Goal: Book appointment/travel/reservation

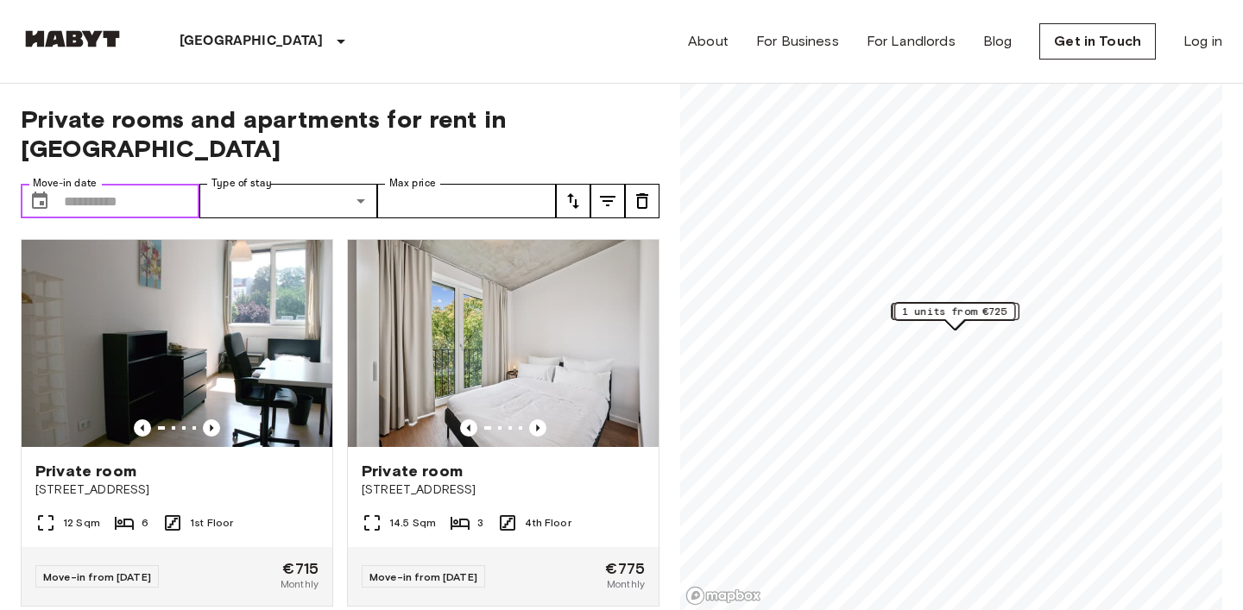
click at [168, 184] on input "Move-in date" at bounding box center [132, 201] width 136 height 35
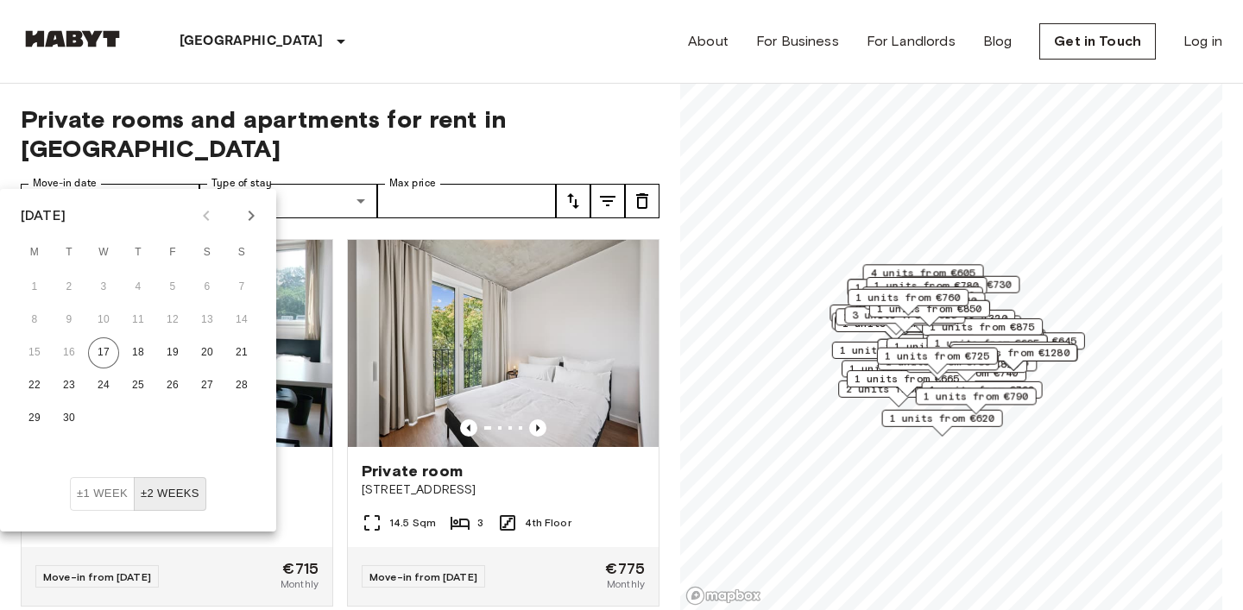
click at [243, 212] on icon "Next month" at bounding box center [251, 215] width 21 height 21
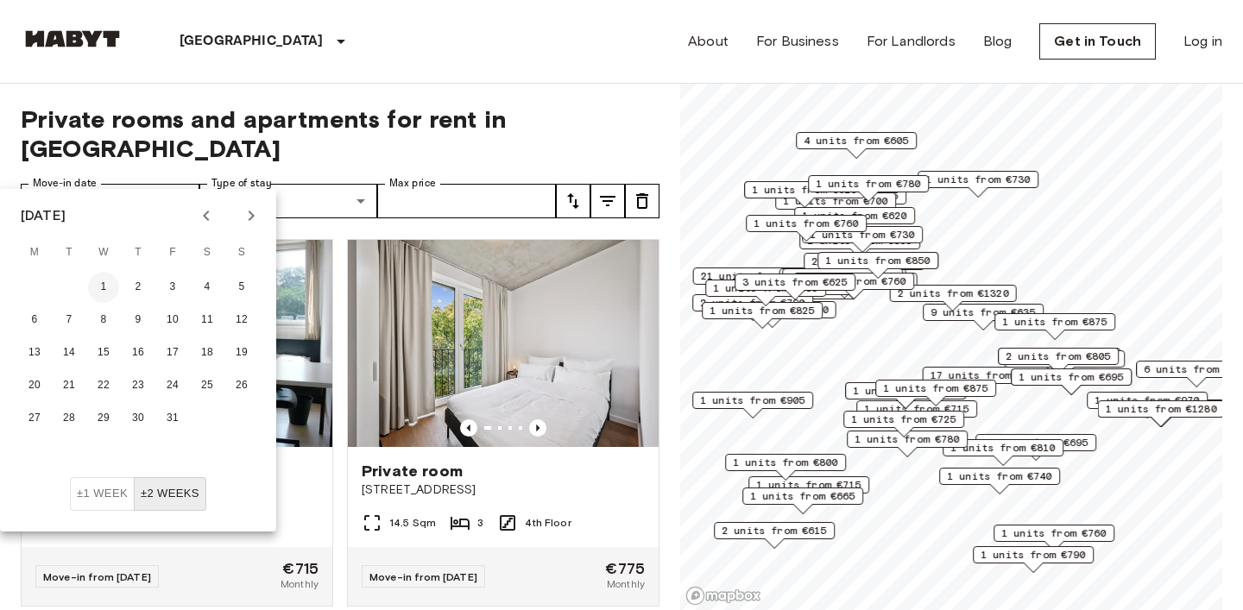
click at [110, 283] on button "1" at bounding box center [103, 287] width 31 height 31
type input "**********"
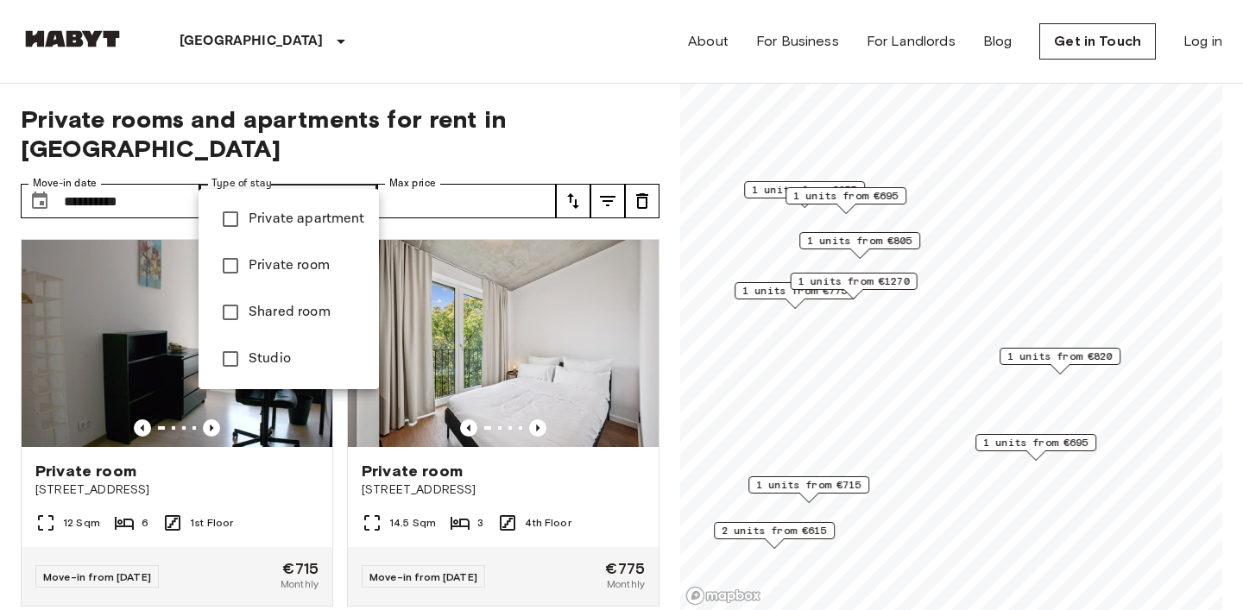
click at [310, 218] on span "Private apartment" at bounding box center [307, 219] width 117 height 21
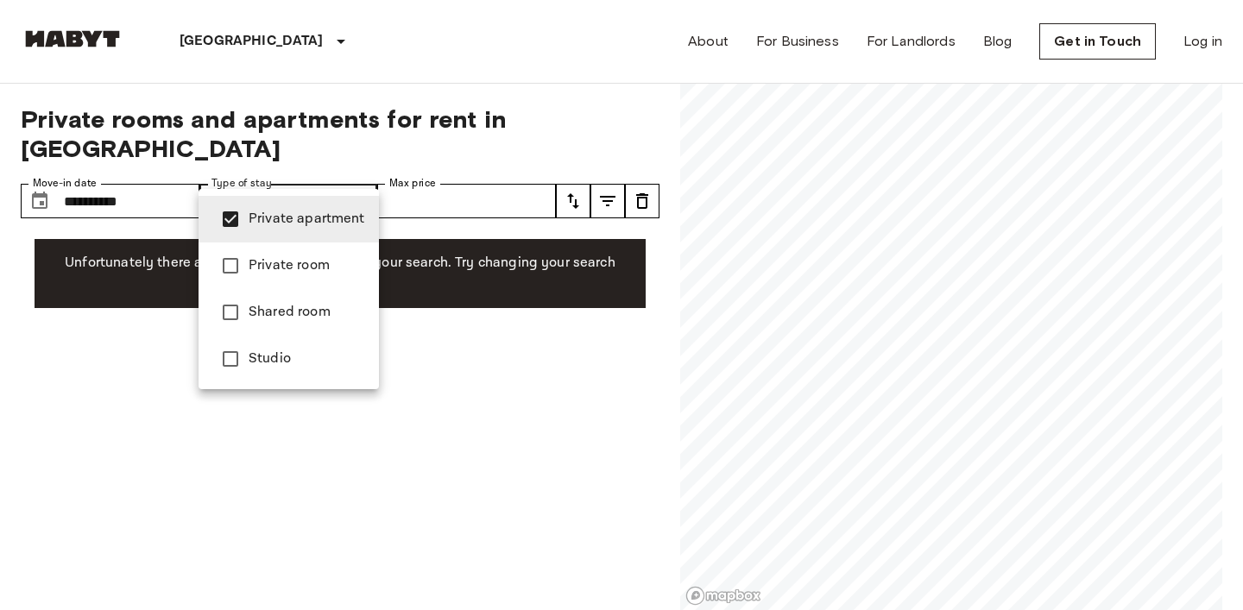
click at [283, 353] on span "Studio" at bounding box center [307, 359] width 117 height 21
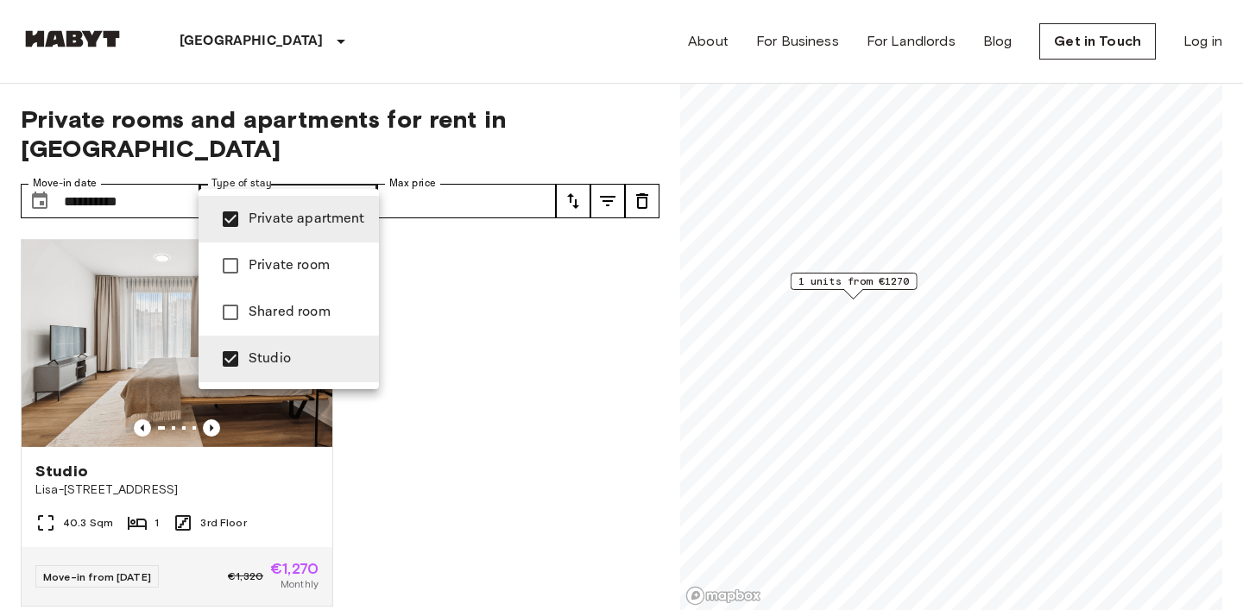
click at [505, 214] on div at bounding box center [621, 305] width 1243 height 610
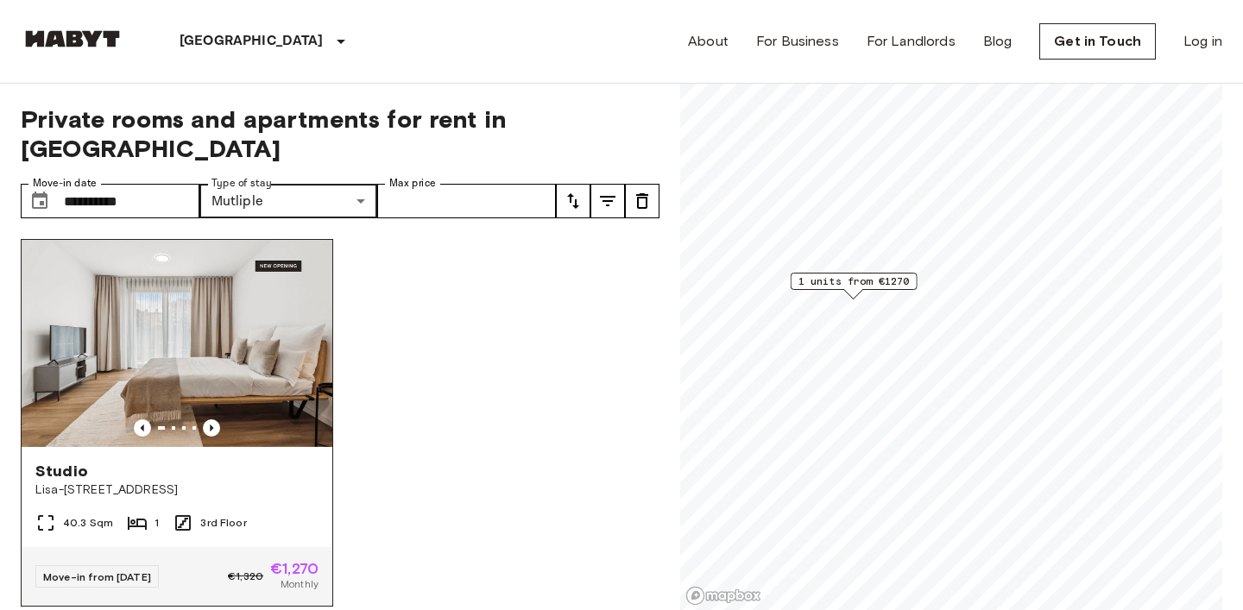
click at [172, 461] on div "Studio" at bounding box center [176, 471] width 283 height 21
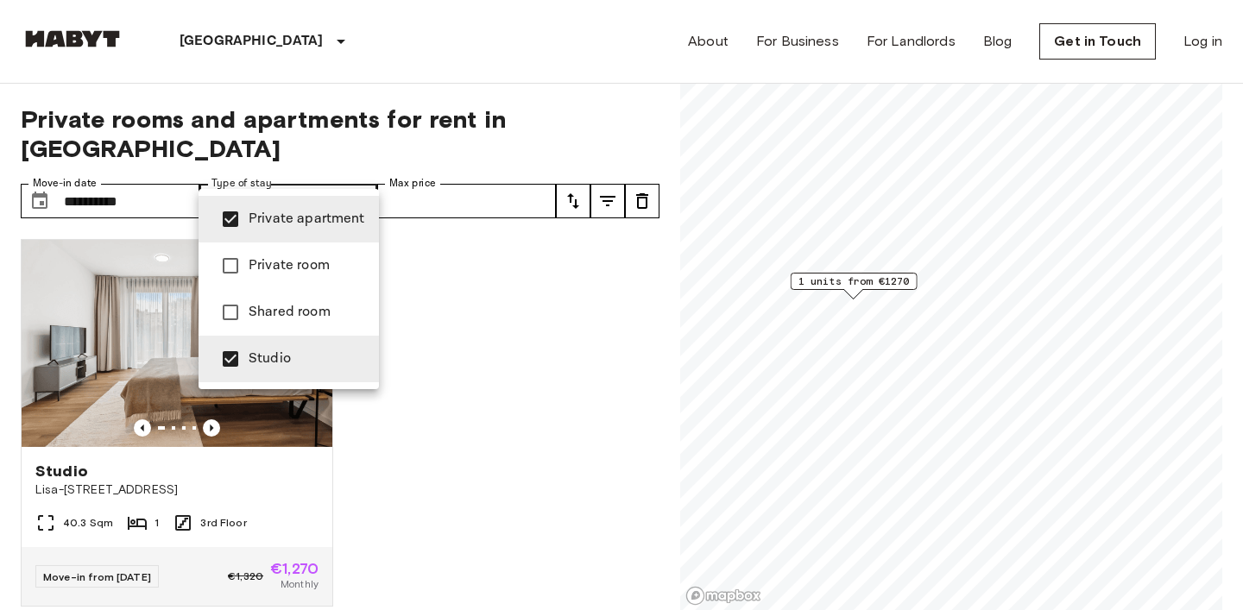
click at [321, 258] on span "Private room" at bounding box center [307, 266] width 117 height 21
type input "**********"
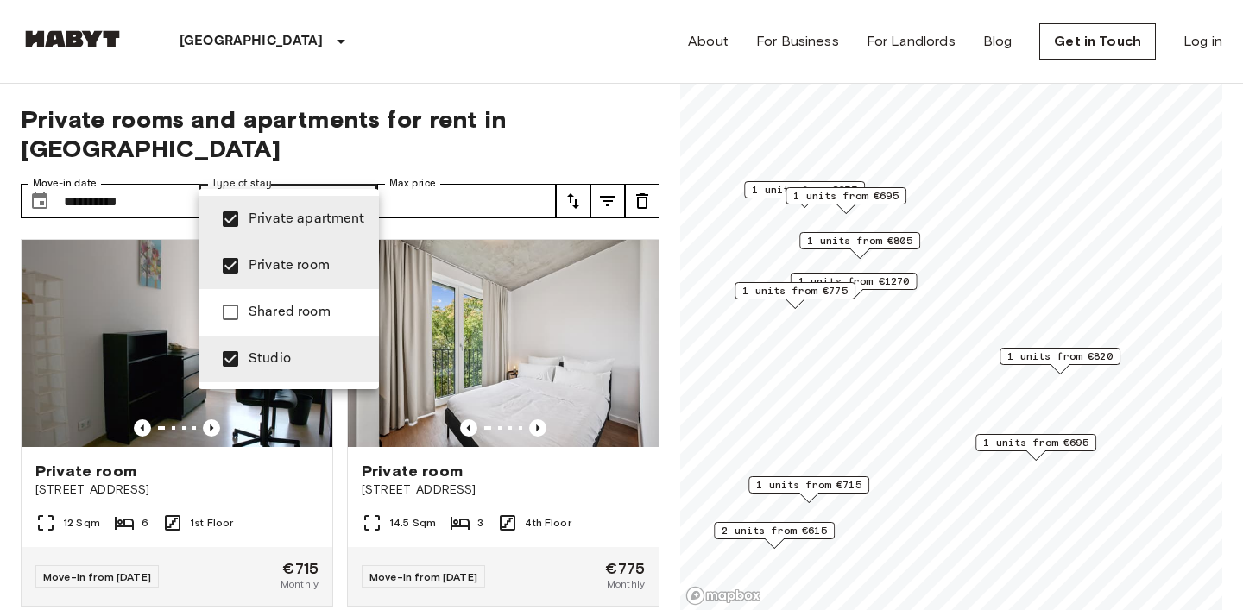
click at [599, 79] on div at bounding box center [621, 305] width 1243 height 610
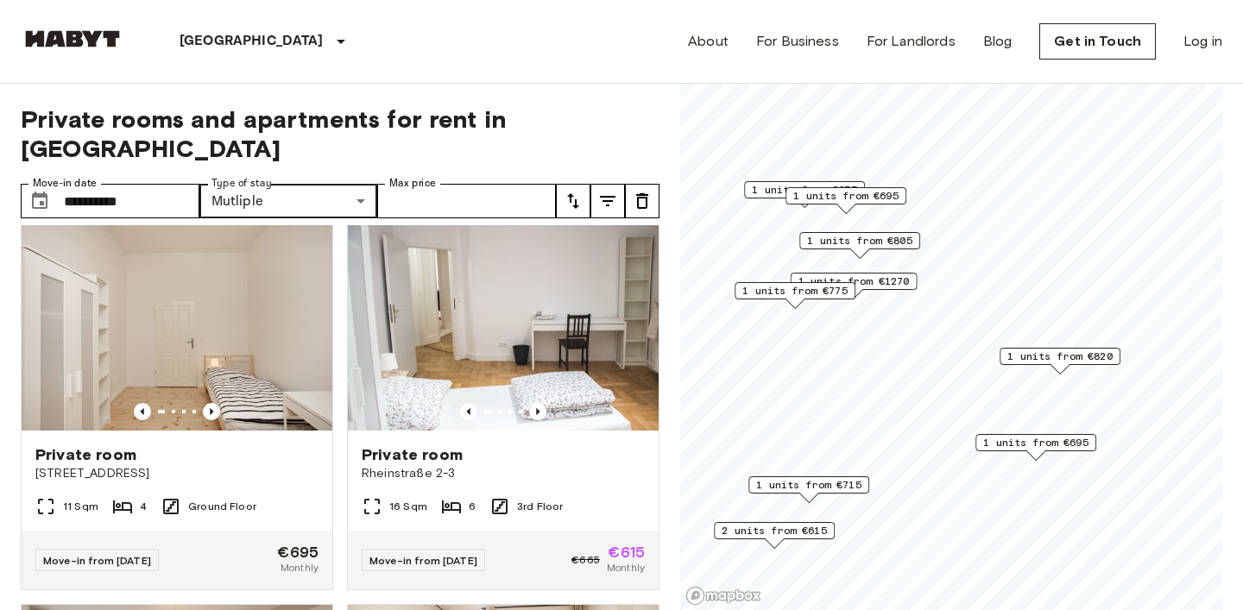
scroll to position [1152, 0]
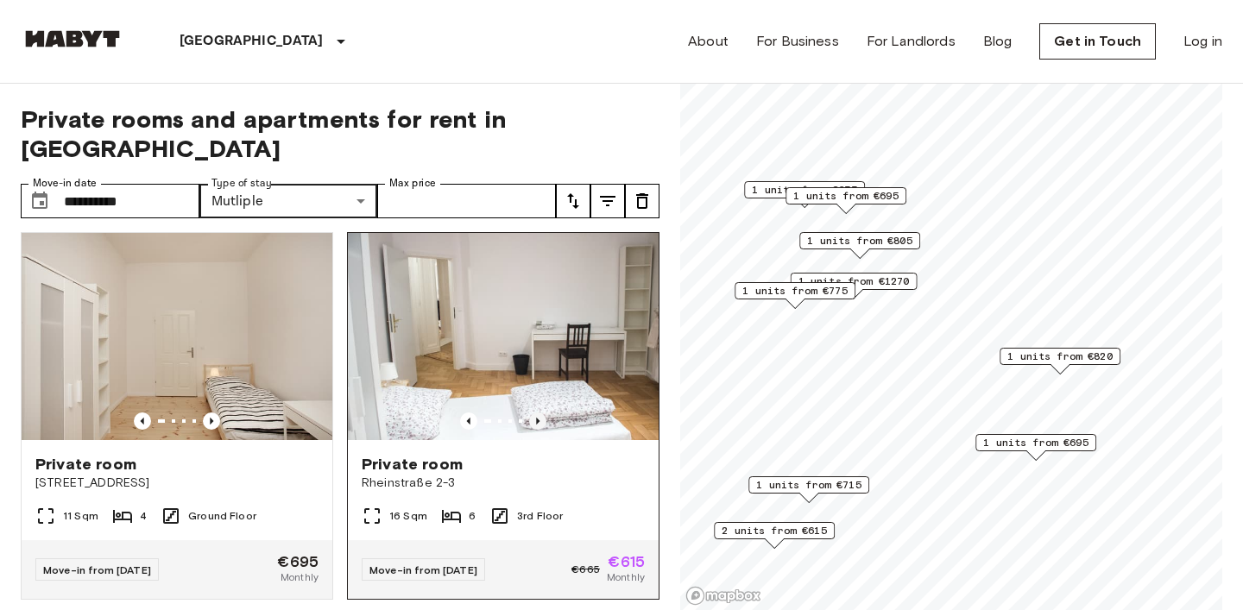
click at [540, 413] on icon "Previous image" at bounding box center [537, 421] width 17 height 17
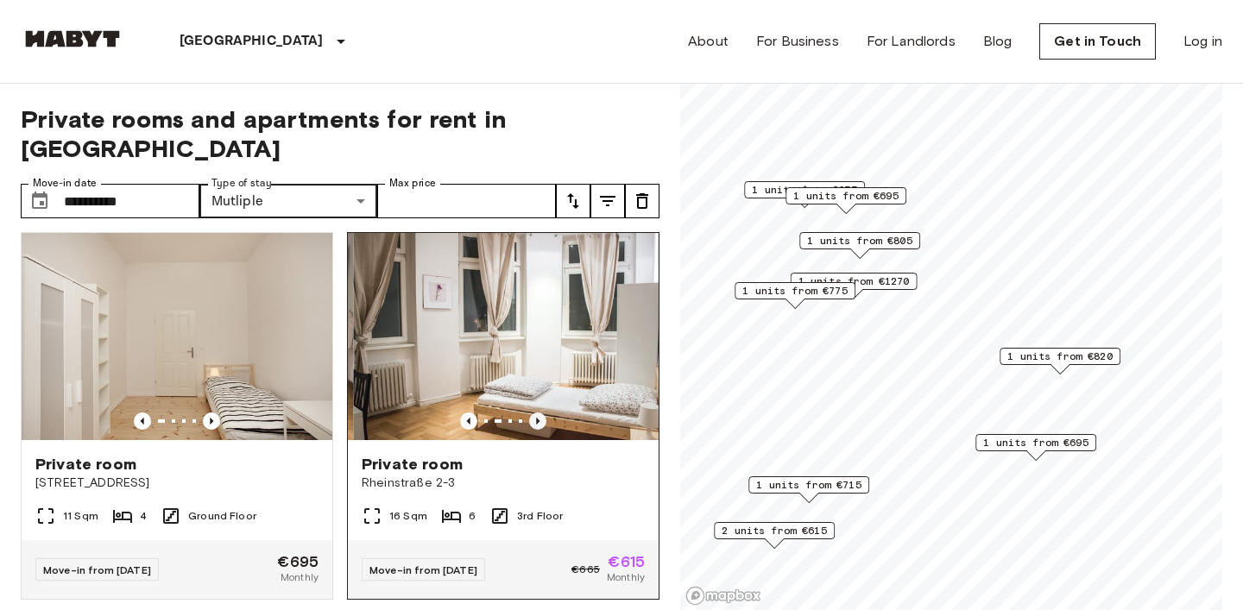
click at [540, 413] on icon "Previous image" at bounding box center [537, 421] width 17 height 17
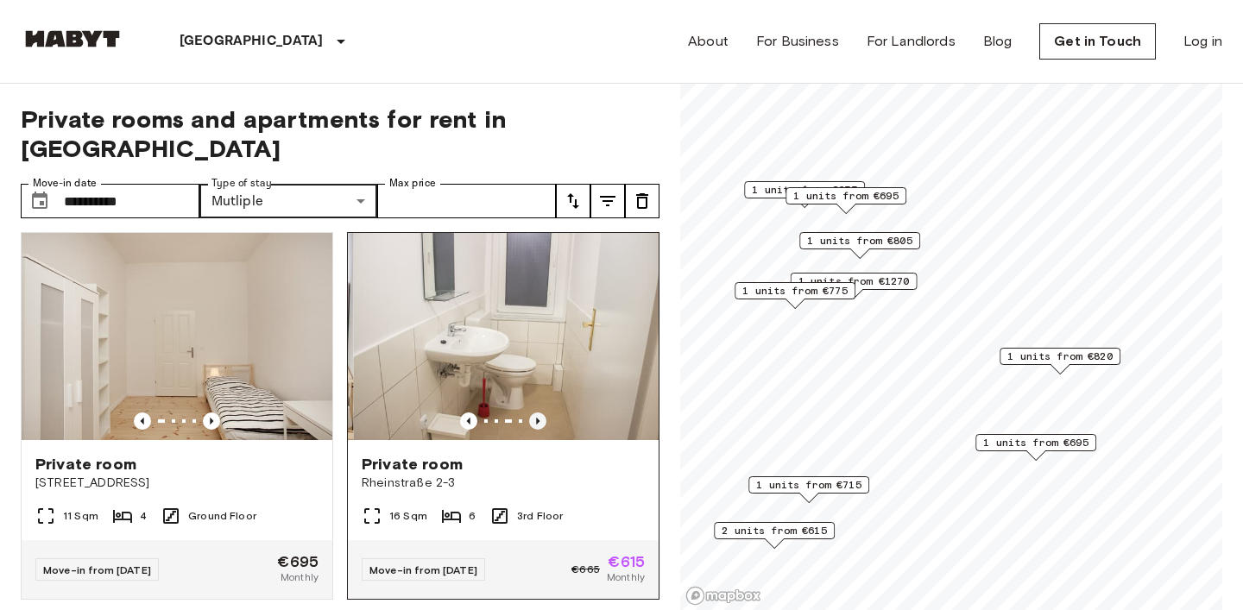
click at [540, 413] on icon "Previous image" at bounding box center [537, 421] width 17 height 17
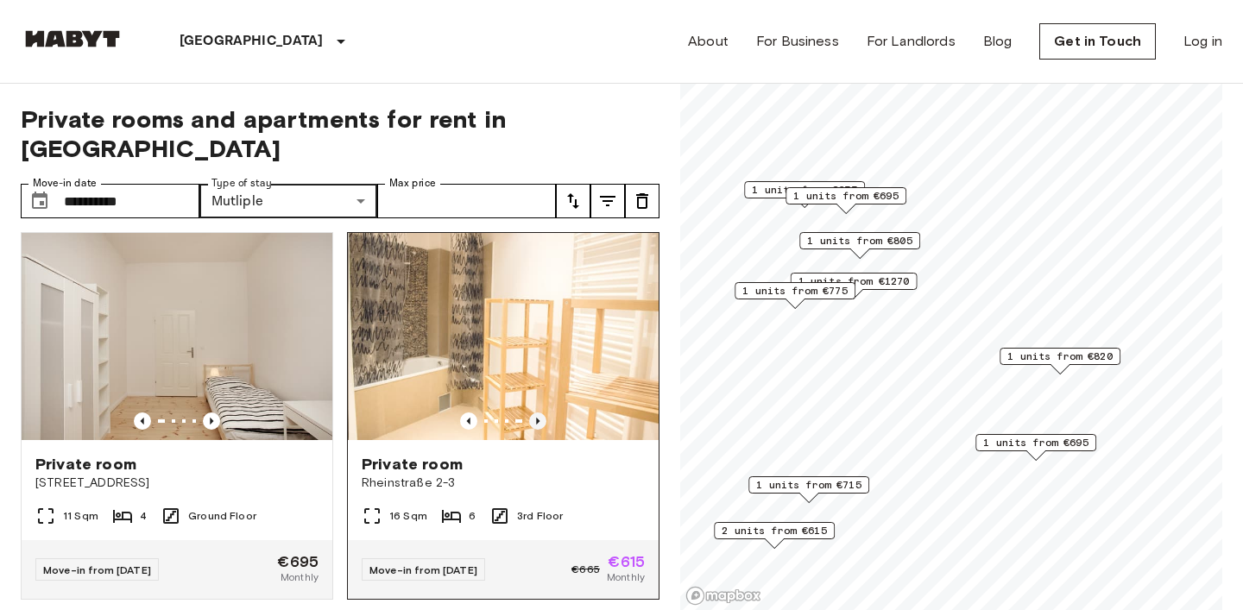
click at [540, 413] on icon "Previous image" at bounding box center [537, 421] width 17 height 17
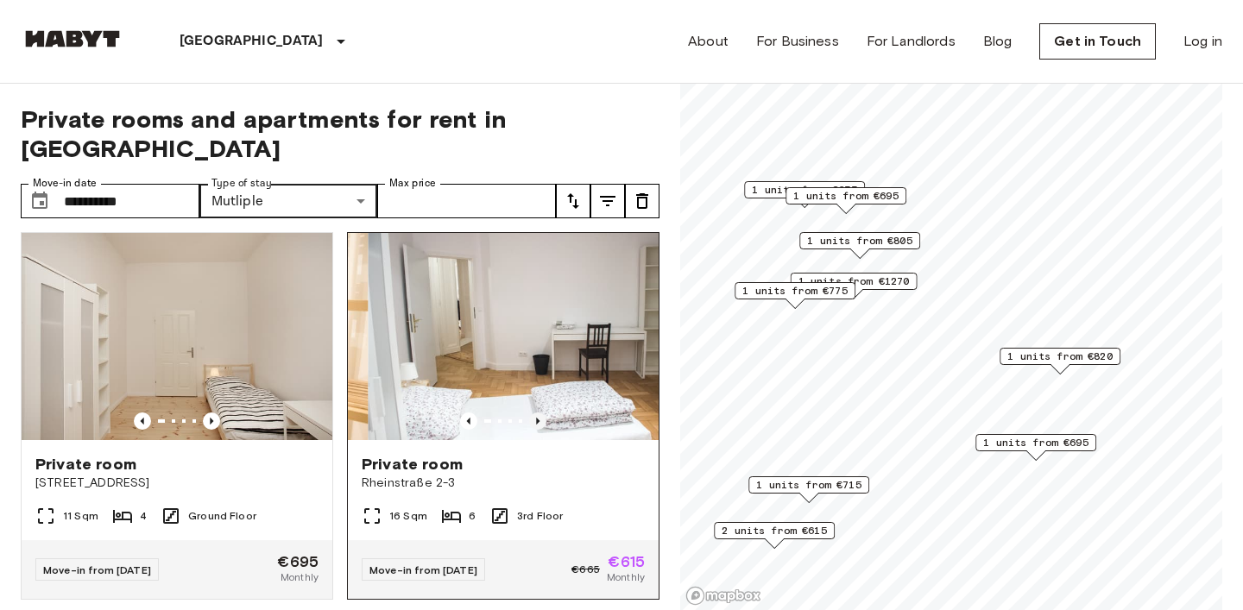
click at [540, 413] on icon "Previous image" at bounding box center [537, 421] width 17 height 17
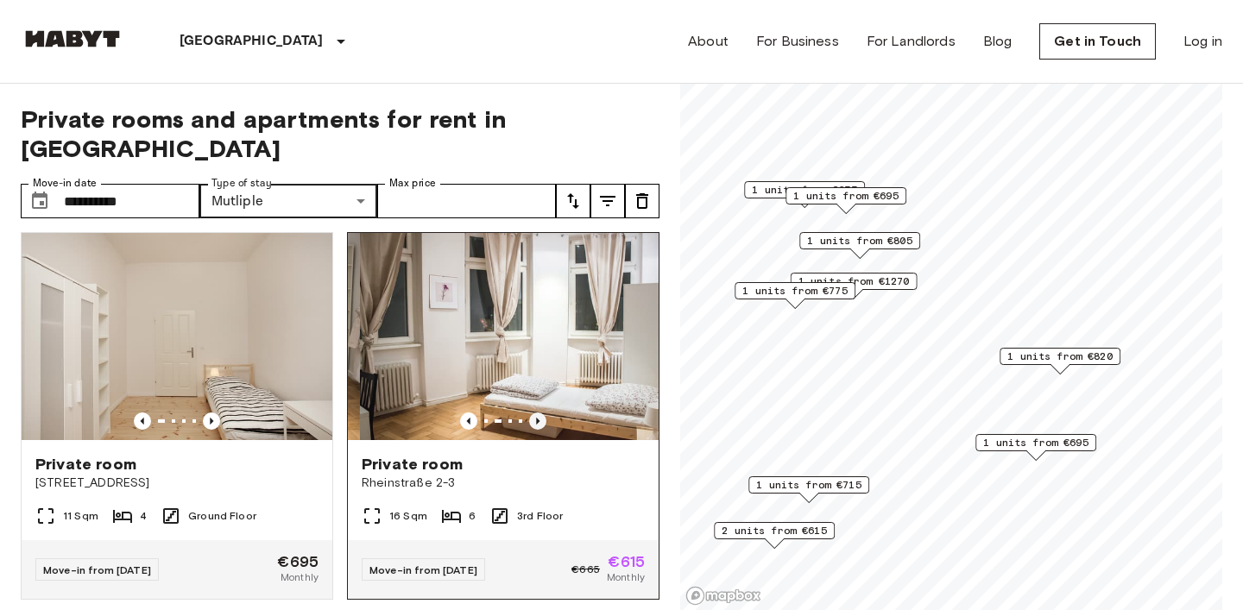
click at [540, 413] on icon "Previous image" at bounding box center [537, 421] width 17 height 17
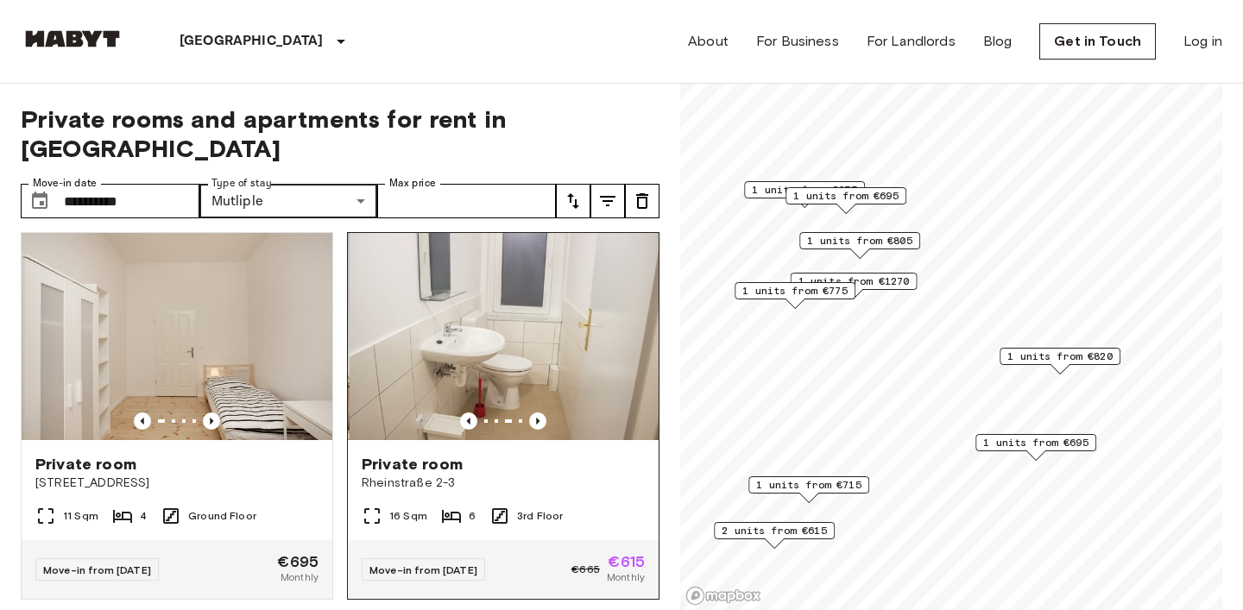
click at [505, 454] on div "Private room" at bounding box center [503, 464] width 283 height 21
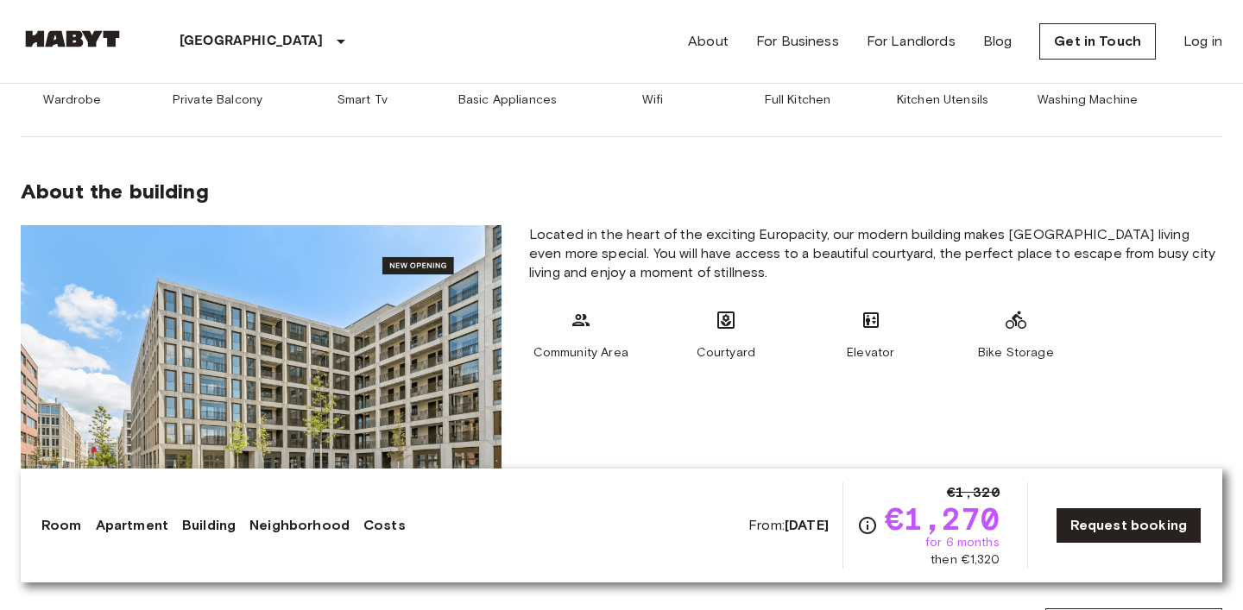
scroll to position [1006, 0]
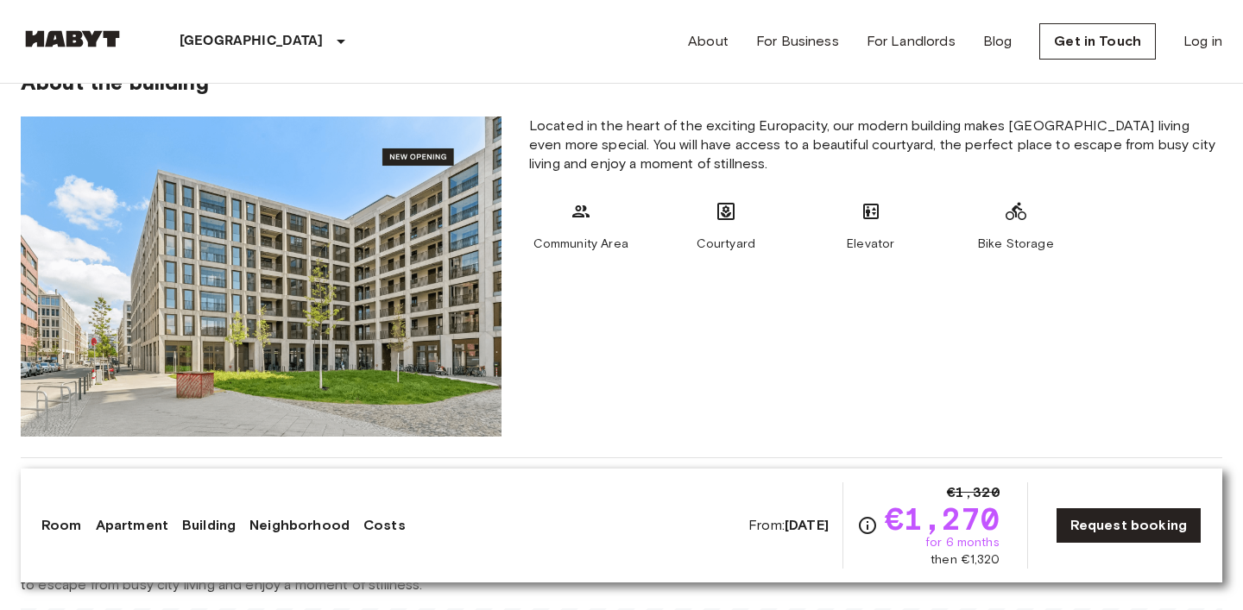
click at [798, 519] on b "[DATE]" at bounding box center [807, 525] width 44 height 16
click at [873, 524] on icon "Check cost overview for full price breakdown. Please note that discounts apply …" at bounding box center [867, 525] width 21 height 21
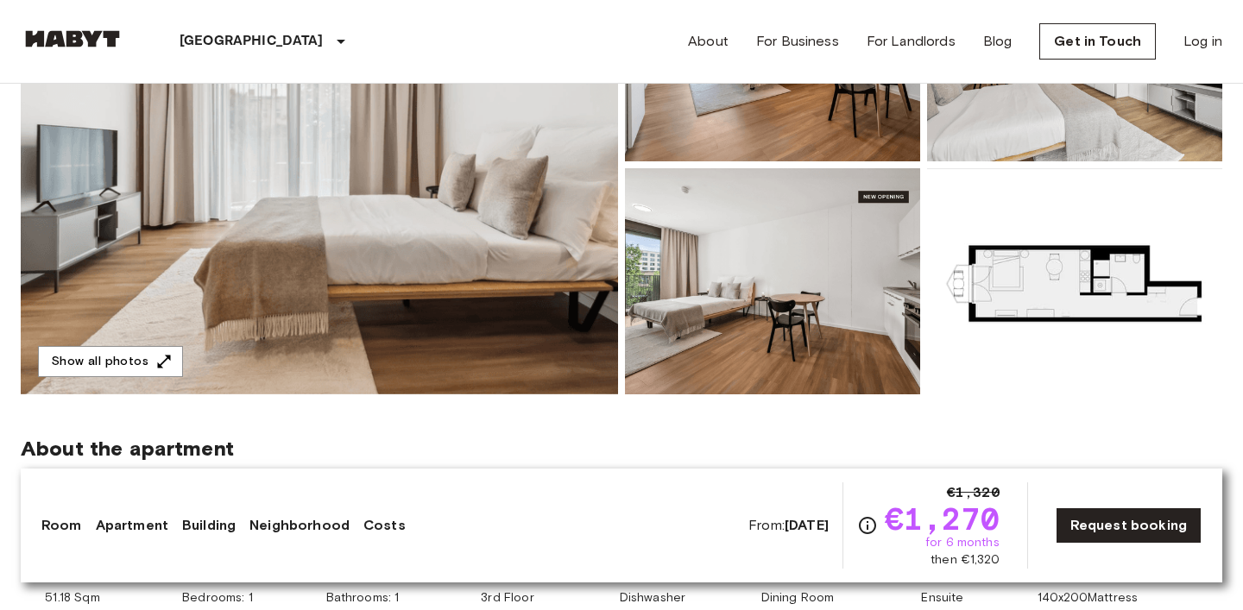
scroll to position [237, 0]
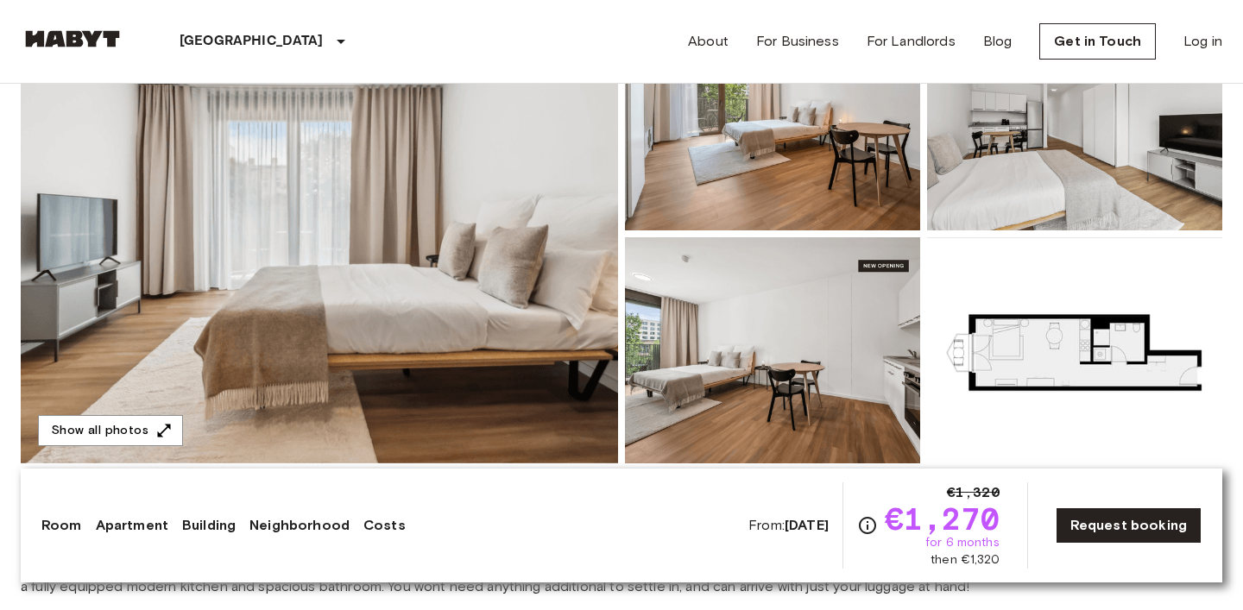
click at [487, 202] on img at bounding box center [319, 233] width 597 height 459
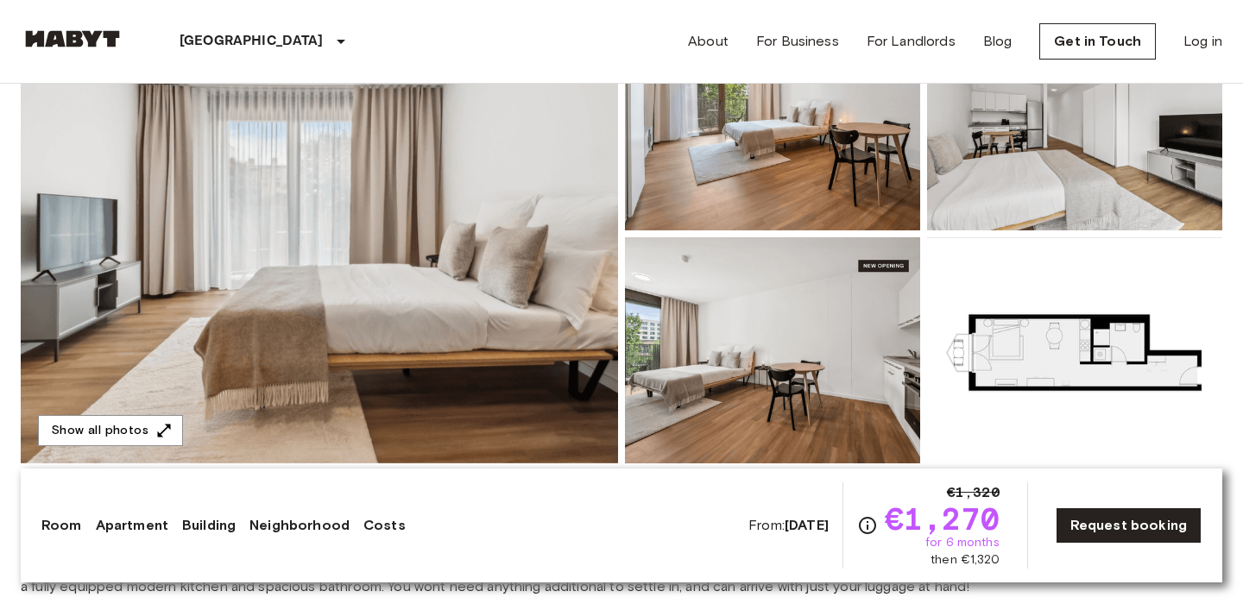
scroll to position [0, 0]
